Goal: Check status: Check status

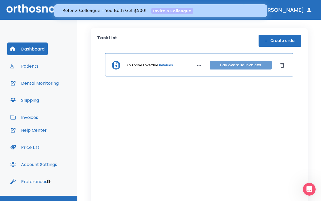
click at [234, 63] on button "Pay overdue invoices" at bounding box center [241, 65] width 62 height 9
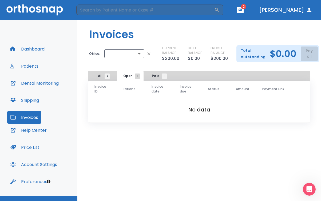
click at [28, 117] on button "Invoices" at bounding box center [24, 117] width 34 height 13
click at [103, 76] on span "All 2" at bounding box center [102, 75] width 9 height 5
click at [137, 76] on span "1" at bounding box center [137, 75] width 5 height 5
click at [163, 75] on span "1" at bounding box center [164, 75] width 5 height 5
click at [242, 11] on icon "button" at bounding box center [240, 10] width 3 height 2
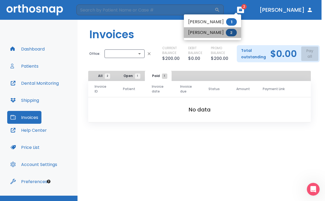
click at [218, 33] on li "[PERSON_NAME] 2" at bounding box center [212, 32] width 57 height 11
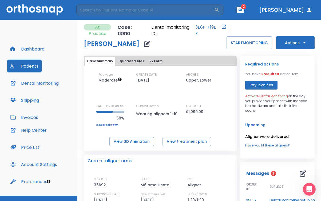
click at [268, 74] on span "2 required" at bounding box center [270, 74] width 18 height 5
click at [25, 66] on button "Patients" at bounding box center [24, 66] width 34 height 13
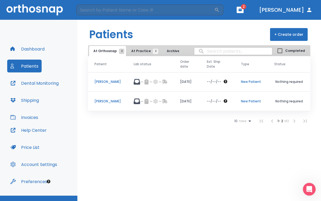
click at [102, 101] on p "[PERSON_NAME]" at bounding box center [107, 101] width 26 height 5
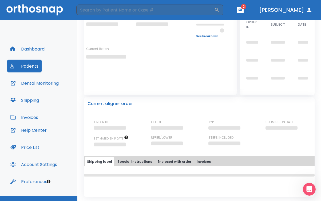
scroll to position [45, 0]
click at [133, 163] on button "Special Instructions" at bounding box center [134, 161] width 39 height 9
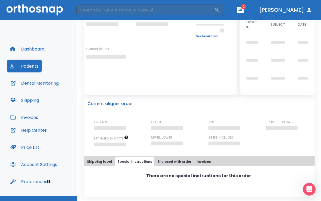
click at [162, 162] on button "Enclosed with order" at bounding box center [174, 161] width 38 height 9
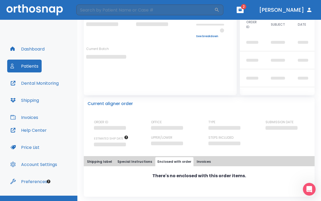
click at [101, 160] on button "Shipping label" at bounding box center [99, 161] width 29 height 9
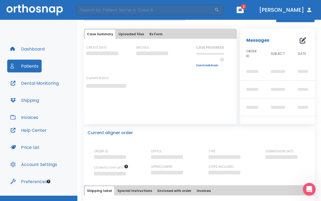
scroll to position [16, 0]
click at [117, 133] on p "Current aligner order" at bounding box center [110, 133] width 45 height 6
click at [199, 65] on link "See breakdown" at bounding box center [210, 65] width 28 height 3
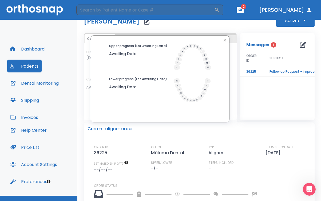
click at [256, 45] on p "Messages" at bounding box center [257, 45] width 23 height 6
click at [271, 45] on span "1" at bounding box center [273, 44] width 5 height 5
click at [39, 83] on button "Dental Monitoring" at bounding box center [34, 83] width 55 height 13
